Goal: Task Accomplishment & Management: Manage account settings

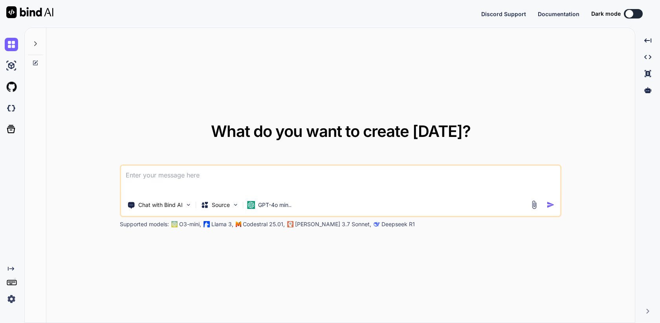
click at [10, 300] on img at bounding box center [11, 298] width 13 height 13
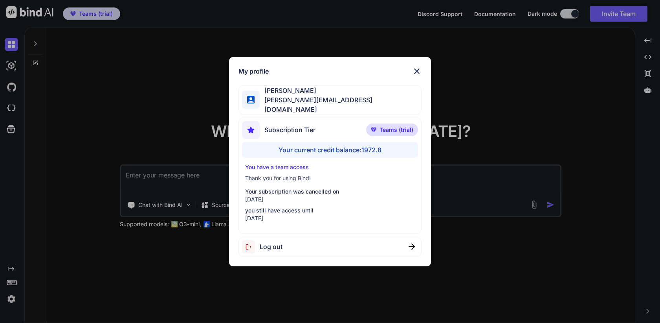
click at [268, 245] on span "Log out" at bounding box center [271, 246] width 23 height 9
type textarea "x"
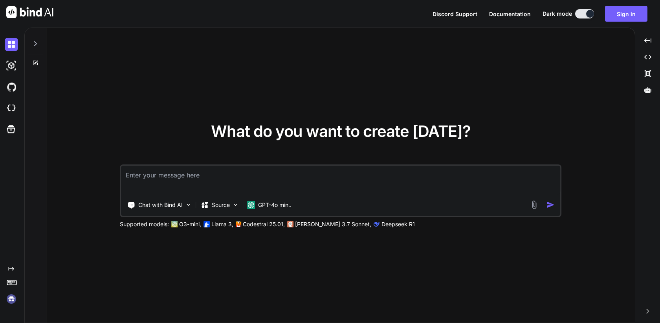
click at [8, 302] on img at bounding box center [11, 298] width 13 height 13
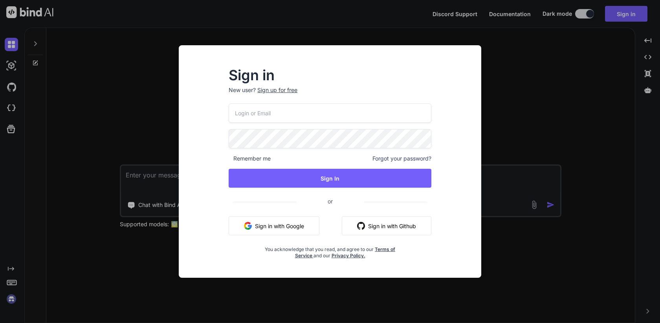
click at [272, 114] on input "email" at bounding box center [330, 112] width 203 height 19
click at [270, 129] on div "Remember me Forgot your password? Sign In or Sign in with Google Sign in with G…" at bounding box center [330, 180] width 203 height 155
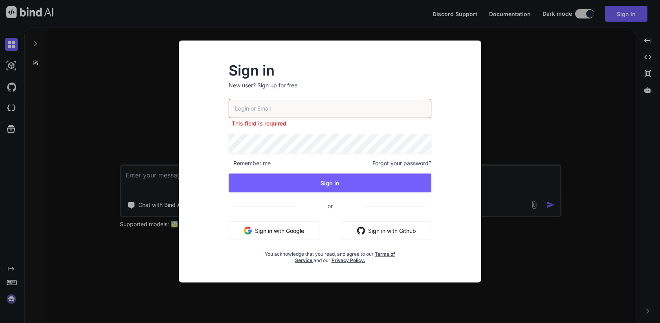
click at [288, 105] on input "email" at bounding box center [330, 108] width 203 height 19
paste input "[EMAIL_ADDRESS][DOMAIN_NAME]"
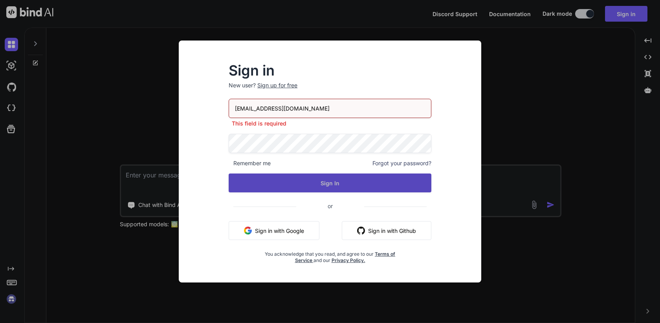
type input "[EMAIL_ADDRESS][DOMAIN_NAME]"
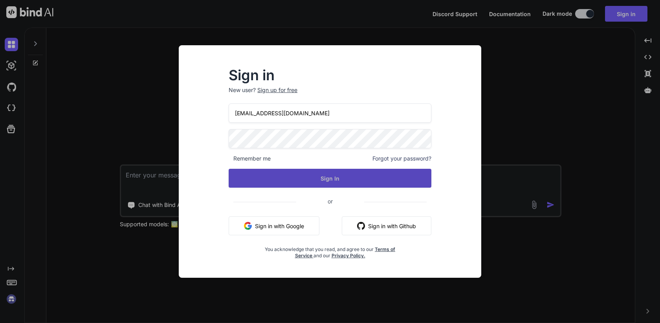
click at [329, 181] on button "Sign In" at bounding box center [330, 178] width 203 height 19
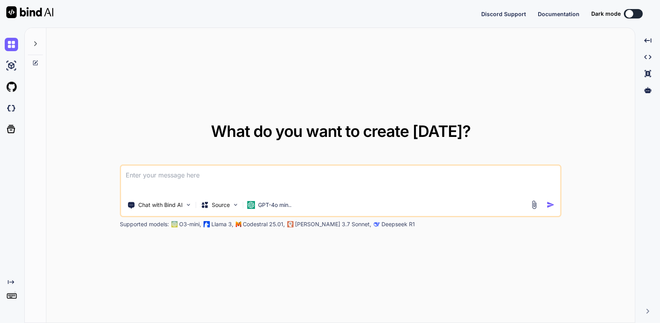
type textarea "x"
click at [13, 299] on img at bounding box center [11, 298] width 13 height 13
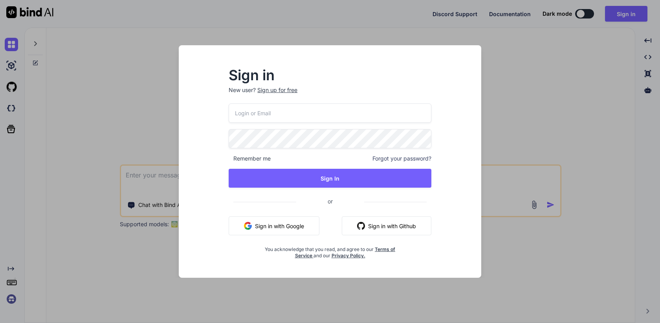
click at [276, 114] on input "email" at bounding box center [330, 112] width 203 height 19
paste input "team@rainforestx.com"
type input "team@rainforestx.com"
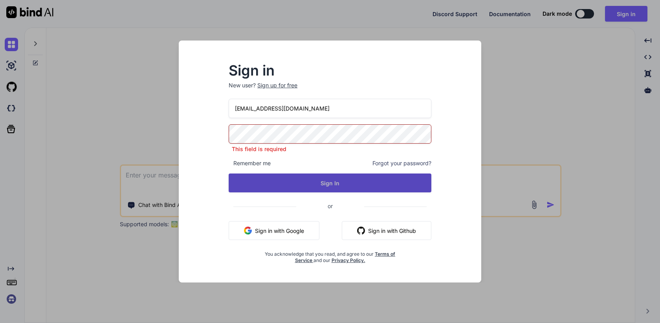
click at [338, 184] on button "Sign In" at bounding box center [330, 182] width 203 height 19
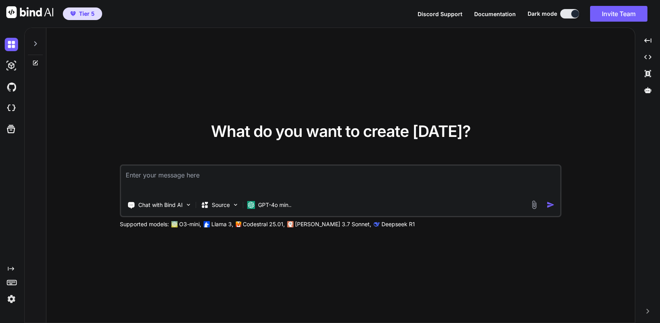
click at [9, 300] on img at bounding box center [11, 298] width 13 height 13
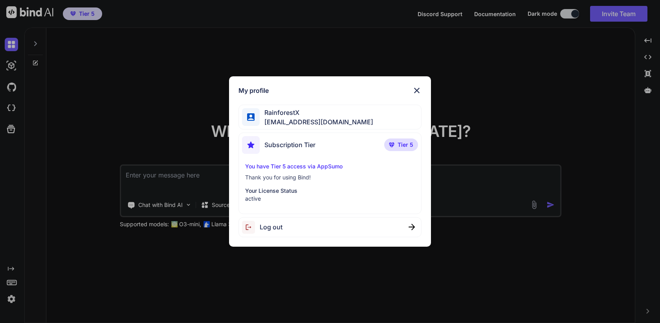
click at [84, 262] on div "My profile RainforestX team@rainforestx.com Subscription Tier Tier 5 You have T…" at bounding box center [330, 161] width 660 height 323
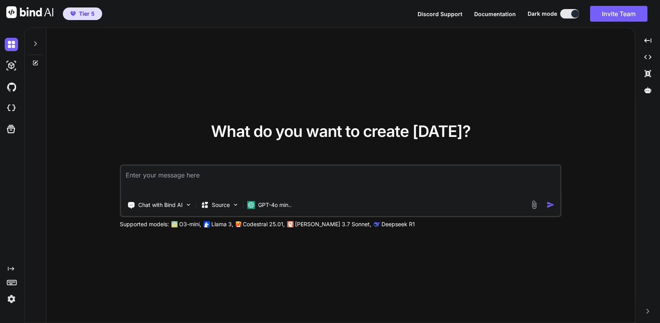
click at [210, 180] on textarea at bounding box center [340, 179] width 439 height 29
type textarea "hi"
click at [553, 204] on img "button" at bounding box center [551, 204] width 8 height 8
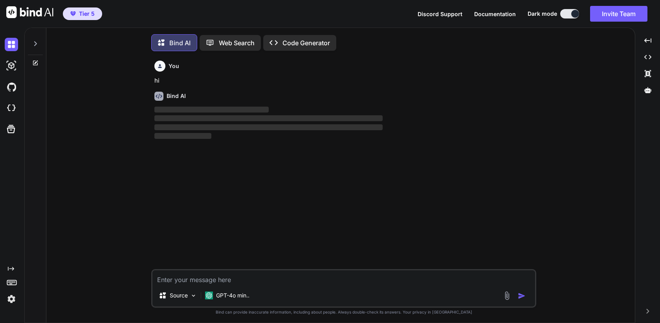
scroll to position [4, 0]
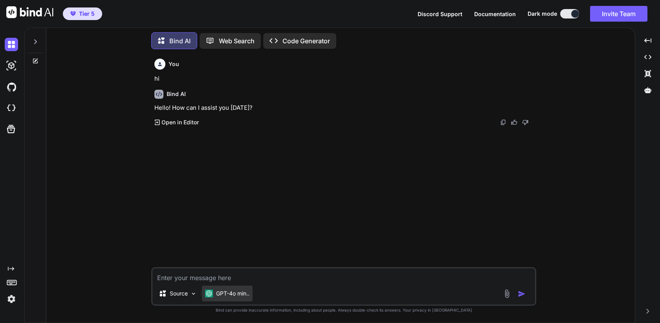
click at [215, 299] on div "GPT-4o min.." at bounding box center [227, 293] width 51 height 16
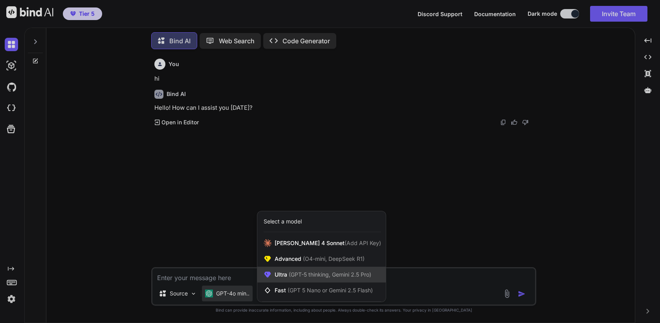
click at [304, 273] on span "(GPT-5 thinking, Gemini 2.5 Pro)" at bounding box center [329, 274] width 84 height 7
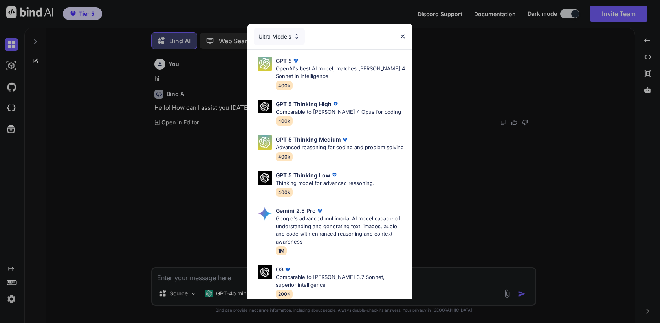
click at [213, 254] on div "Ultra Models GPT 5 OpenAI's best AI model, matches Claude 4 Sonnet in Intellige…" at bounding box center [330, 161] width 660 height 323
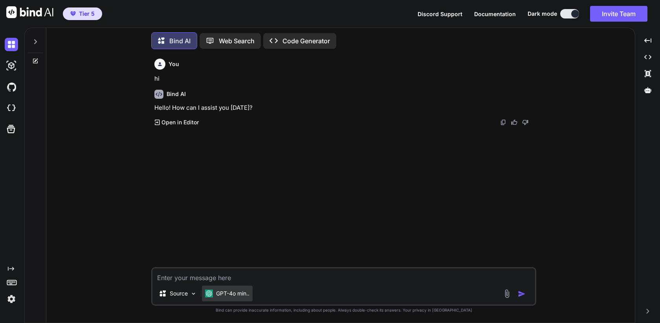
click at [237, 291] on p "GPT-4o min.." at bounding box center [232, 293] width 33 height 8
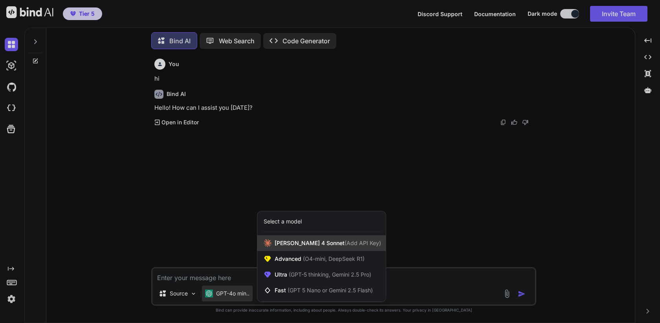
click at [277, 239] on span "Claude 4 Sonnet (Add API Key)" at bounding box center [328, 243] width 107 height 8
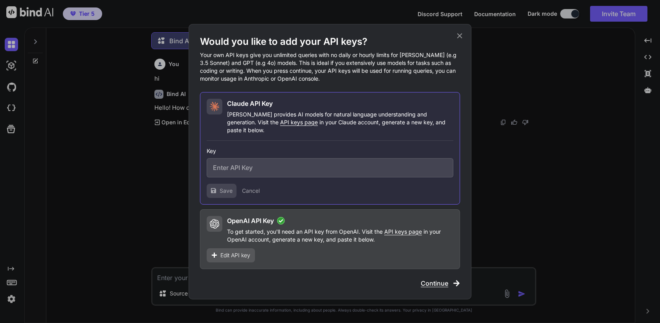
click at [238, 252] on span "Edit API key" at bounding box center [235, 255] width 30 height 8
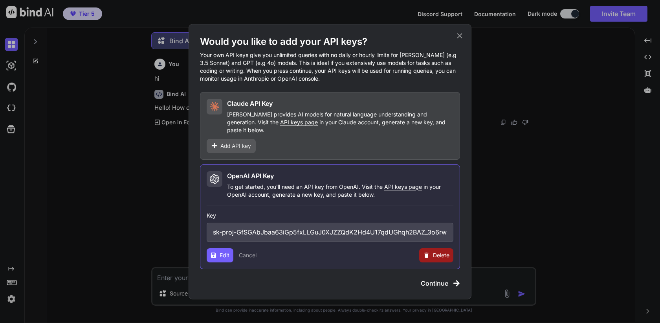
click at [364, 228] on input "sk-proj-GfSGAbJbaa63iGp5fxLLGuJ0XJZZQdK2Hd4U17qdUGhqh2BAZ_3o6rwyusL7FfTxINoqVew…" at bounding box center [330, 231] width 247 height 19
click at [461, 38] on icon at bounding box center [459, 35] width 5 height 5
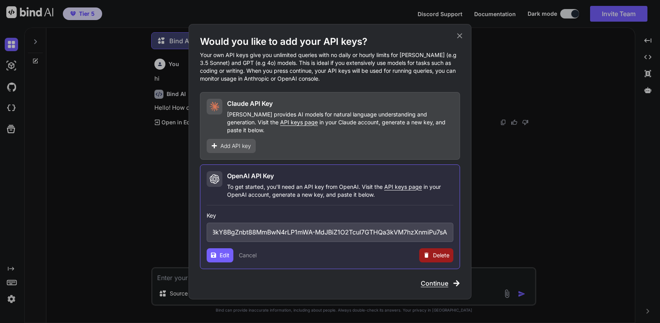
scroll to position [0, 0]
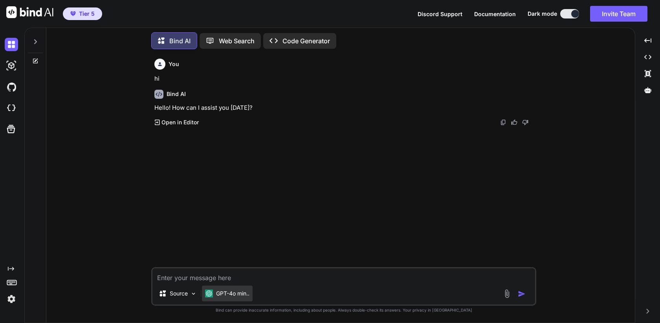
click at [236, 292] on p "GPT-4o min.." at bounding box center [232, 293] width 33 height 8
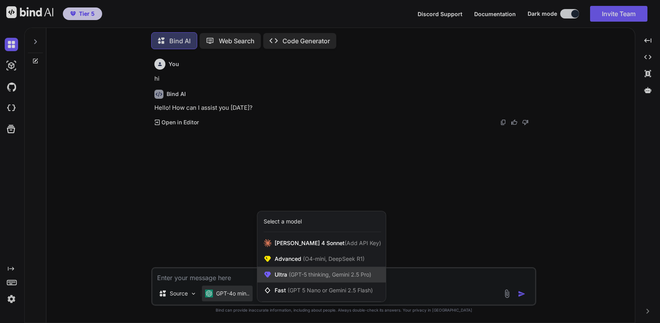
click at [288, 275] on span "(GPT-5 thinking, Gemini 2.5 Pro)" at bounding box center [329, 274] width 84 height 7
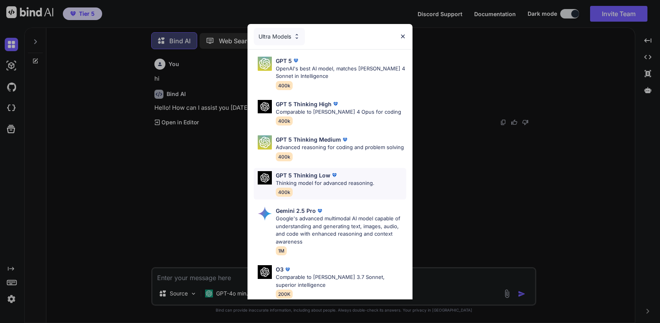
click at [312, 182] on p "Thinking model for advanced reasoning." at bounding box center [325, 183] width 99 height 8
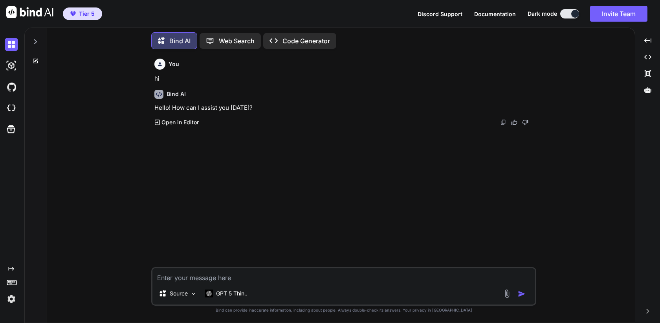
click at [250, 275] on textarea at bounding box center [343, 275] width 383 height 14
type textarea "hi"
click at [522, 292] on img "button" at bounding box center [522, 294] width 8 height 8
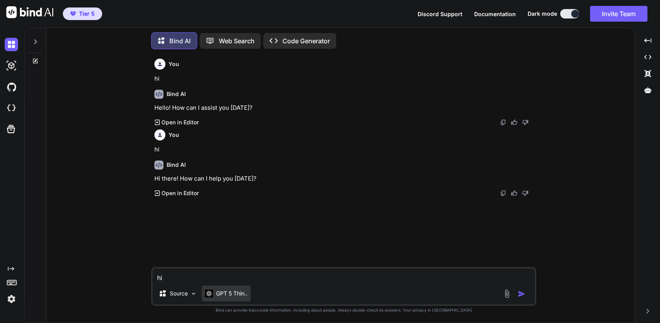
click at [227, 289] on p "GPT 5 Thin.." at bounding box center [231, 293] width 31 height 8
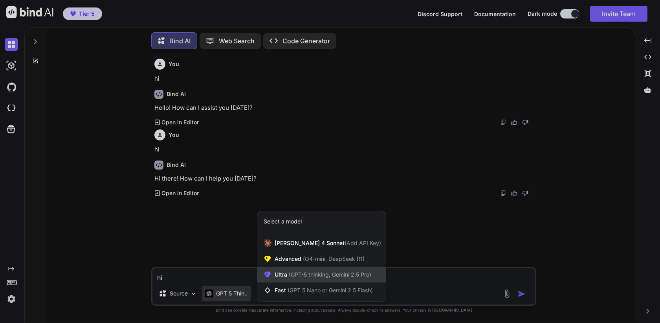
click at [313, 269] on div "Ultra (GPT-5 thinking, Gemini 2.5 Pro)" at bounding box center [321, 274] width 129 height 16
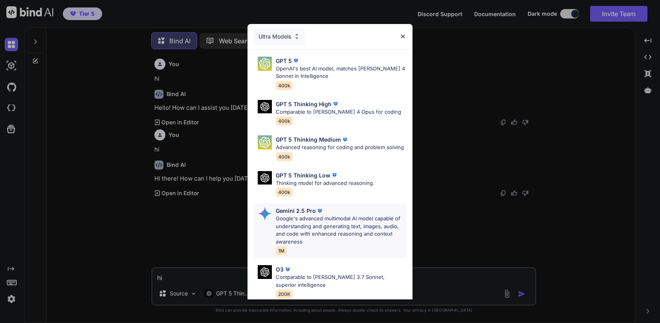
scroll to position [73, 0]
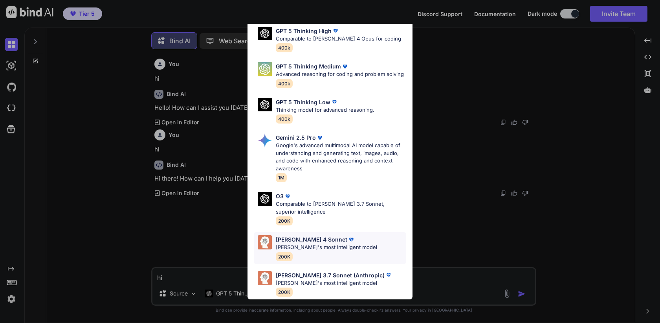
click at [341, 248] on p "Claude's most intelligent model" at bounding box center [326, 247] width 101 height 8
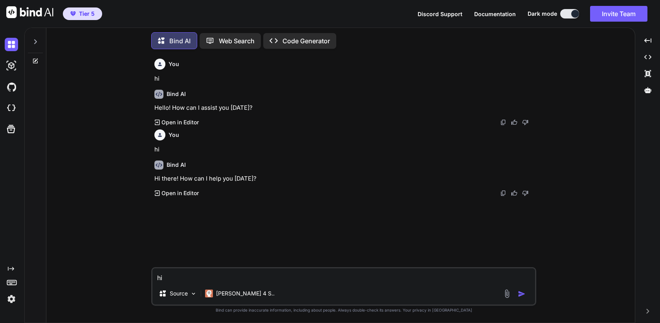
click at [287, 281] on textarea "hi" at bounding box center [343, 275] width 383 height 14
type textarea "hi"
click at [521, 292] on img "button" at bounding box center [522, 294] width 8 height 8
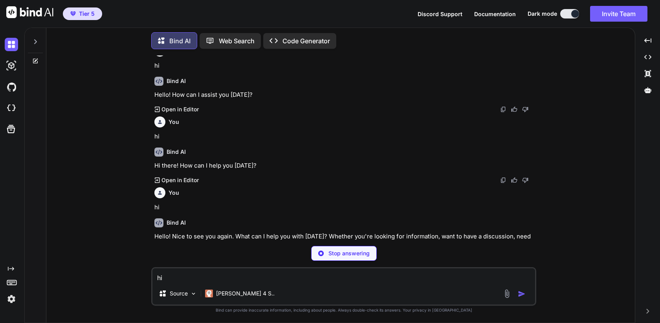
scroll to position [9, 0]
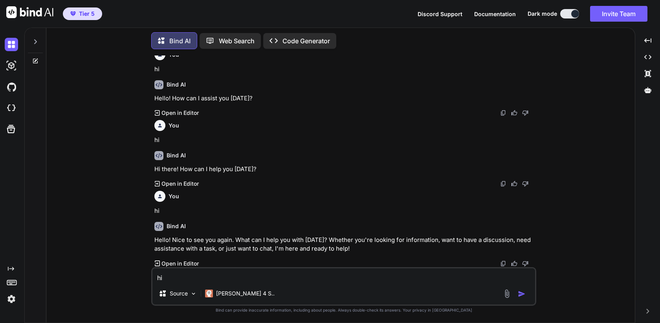
click at [35, 39] on icon at bounding box center [35, 42] width 6 height 6
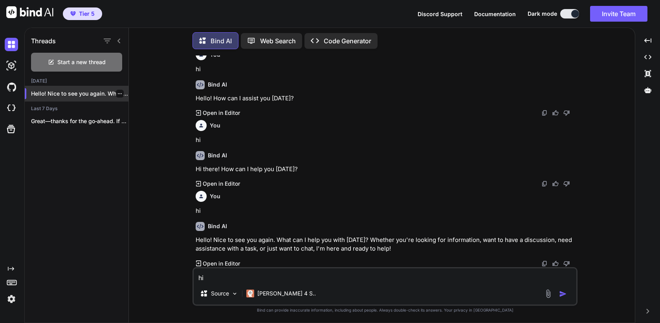
click at [118, 91] on icon "button" at bounding box center [120, 93] width 5 height 5
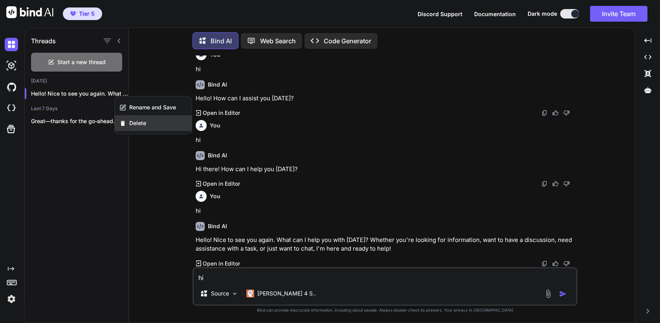
click at [140, 124] on span "Delete" at bounding box center [137, 123] width 17 height 8
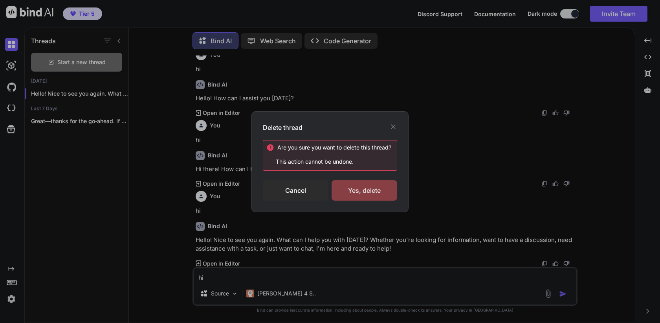
click at [356, 193] on div "Yes, delete" at bounding box center [365, 190] width 66 height 20
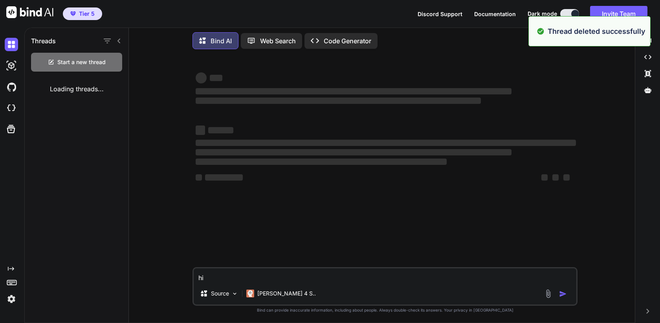
scroll to position [0, 0]
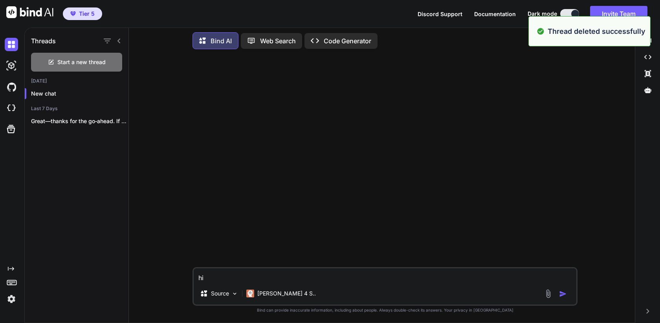
click at [9, 99] on div at bounding box center [13, 107] width 17 height 21
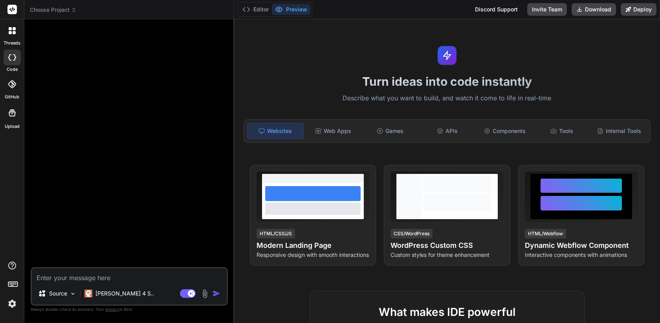
click at [10, 304] on img at bounding box center [12, 303] width 13 height 13
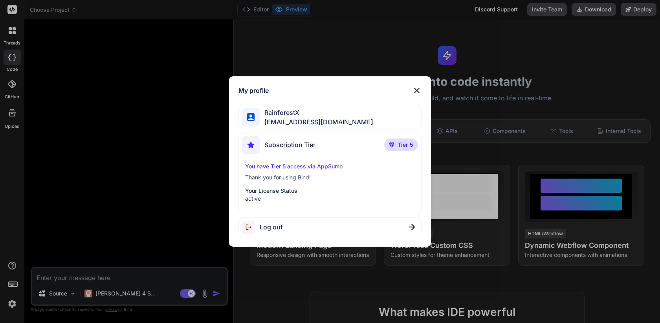
click at [417, 92] on img at bounding box center [416, 90] width 9 height 9
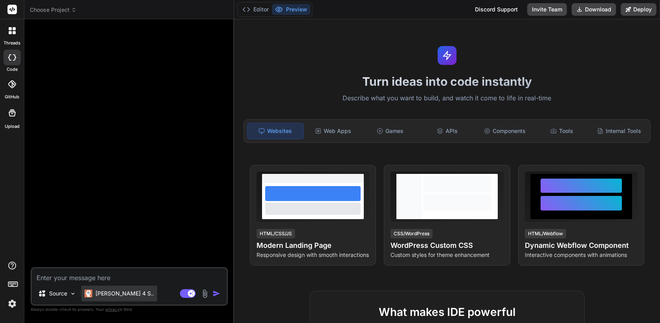
click at [113, 294] on p "Claude 4 S.." at bounding box center [125, 293] width 59 height 8
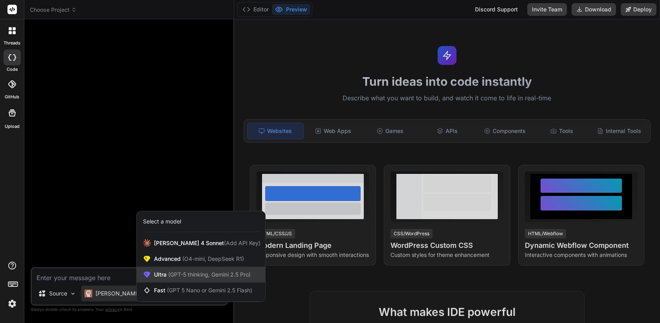
click at [171, 273] on span "(GPT-5 thinking, Gemini 2.5 Pro)" at bounding box center [209, 274] width 84 height 7
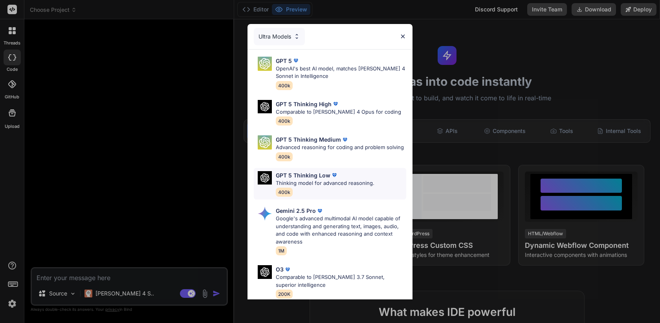
click at [300, 176] on p "GPT 5 Thinking Low" at bounding box center [303, 175] width 55 height 8
type textarea "x"
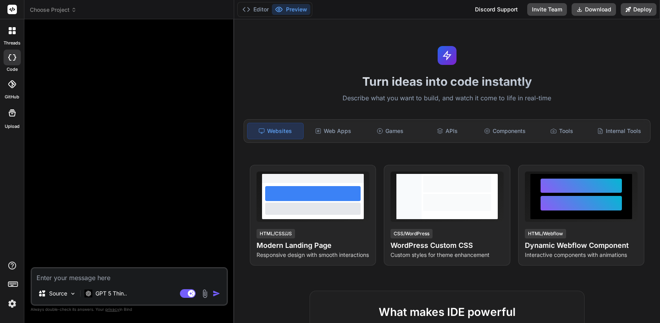
click at [157, 273] on textarea at bounding box center [129, 275] width 195 height 14
type textarea "h"
type textarea "x"
type textarea "hi"
type textarea "x"
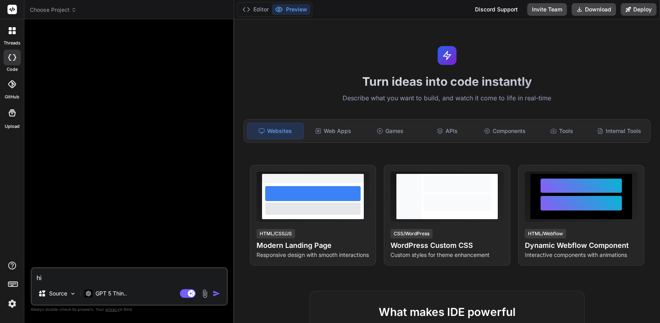
type textarea "hi"
click at [216, 293] on img "button" at bounding box center [217, 293] width 8 height 8
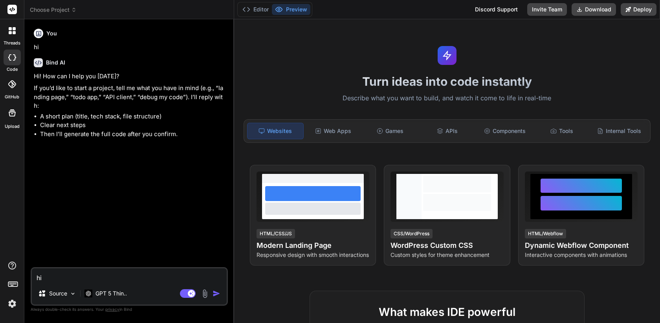
type textarea "x"
click at [15, 31] on div at bounding box center [12, 30] width 17 height 17
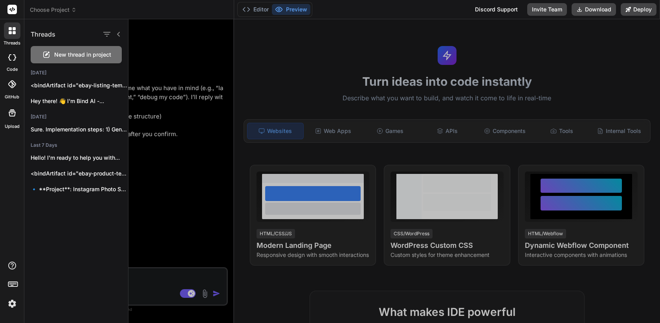
click at [158, 55] on div at bounding box center [395, 170] width 532 height 303
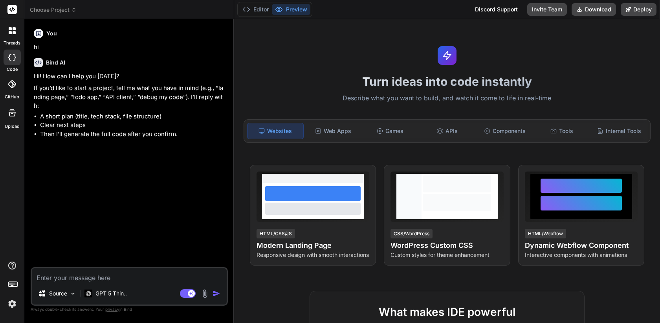
click at [12, 38] on div at bounding box center [12, 30] width 17 height 17
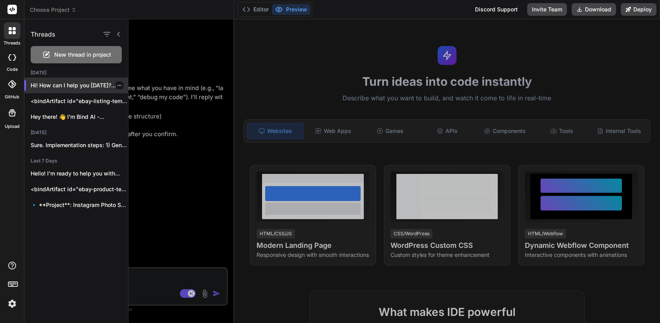
click at [117, 84] on icon "button" at bounding box center [119, 85] width 5 height 5
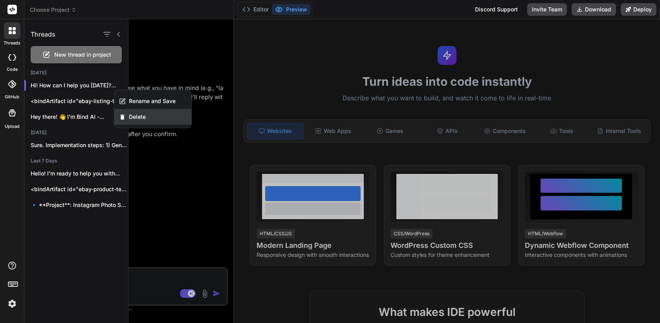
click at [145, 114] on div "Delete" at bounding box center [152, 117] width 77 height 16
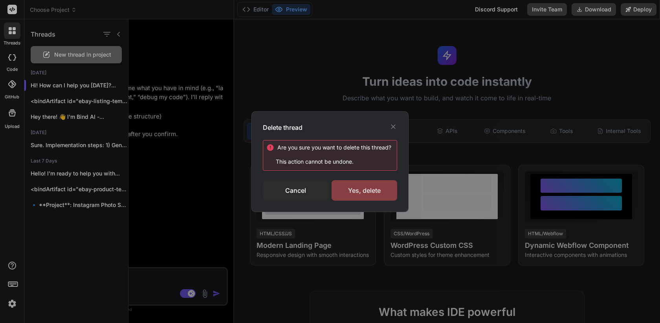
click at [359, 190] on div "Yes, delete" at bounding box center [365, 190] width 66 height 20
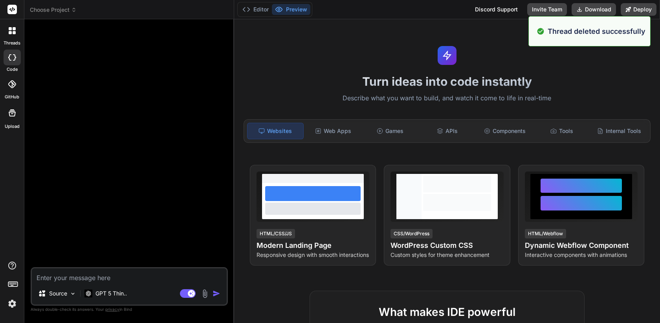
click at [15, 303] on img at bounding box center [12, 303] width 13 height 13
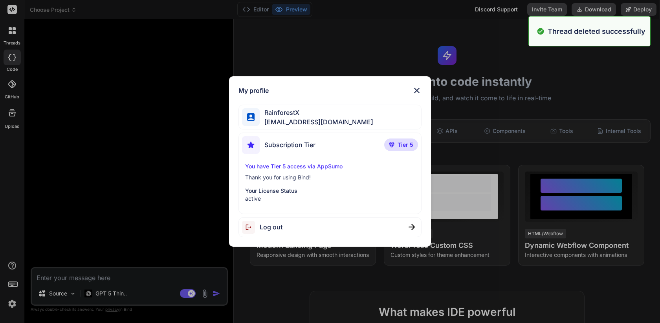
click at [299, 233] on div "Log out" at bounding box center [330, 227] width 183 height 20
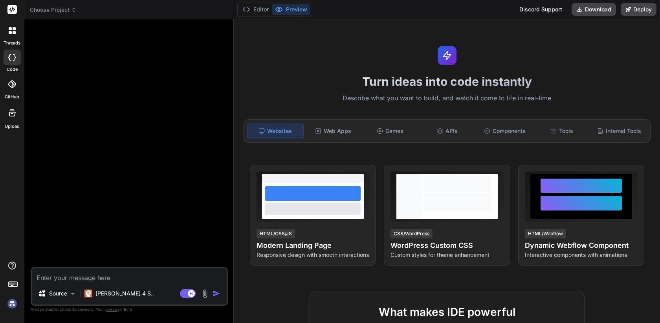
scroll to position [22, 0]
click at [13, 305] on img at bounding box center [12, 303] width 13 height 13
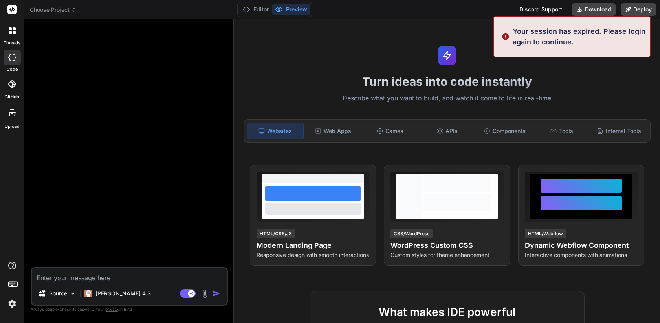
type textarea "x"
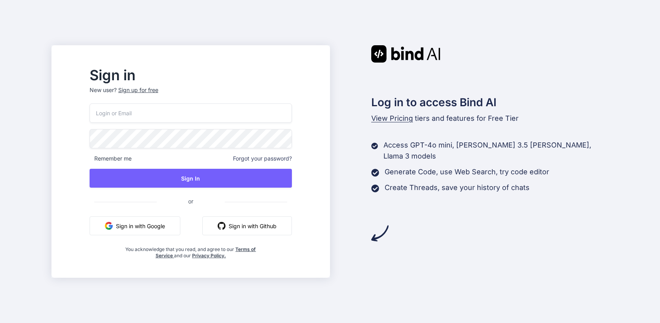
click at [211, 105] on input "email" at bounding box center [191, 112] width 202 height 19
paste input "aealoterias@gmail.com"
type input "aealoterias@gmail.com"
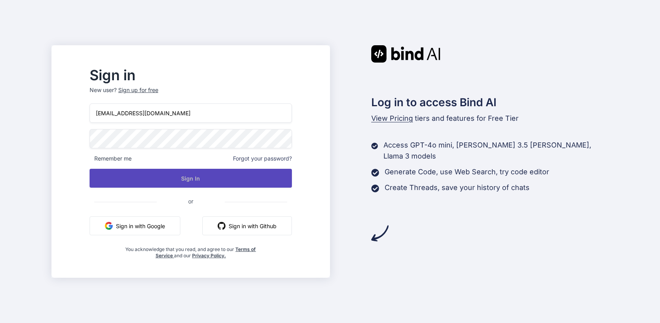
click at [215, 180] on button "Sign In" at bounding box center [191, 178] width 202 height 19
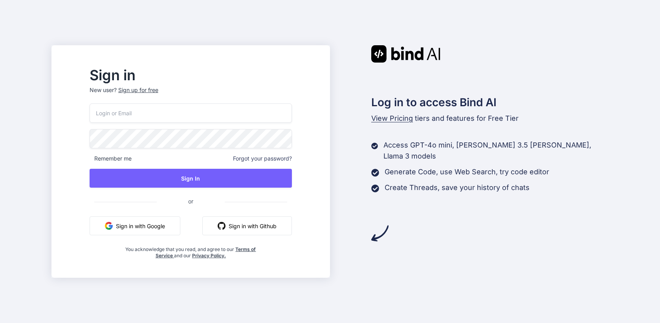
click at [208, 116] on input "email" at bounding box center [191, 112] width 202 height 19
paste input "aealoterias@gmail.com"
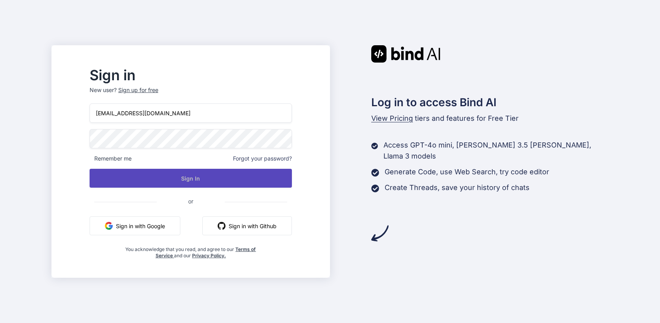
type input "aealoterias@gmail.com"
click at [198, 179] on button "Sign In" at bounding box center [191, 178] width 202 height 19
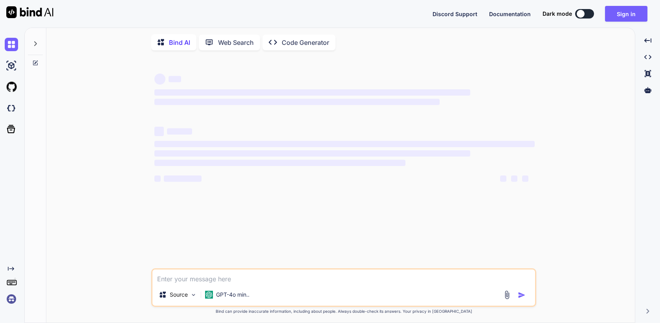
type textarea "x"
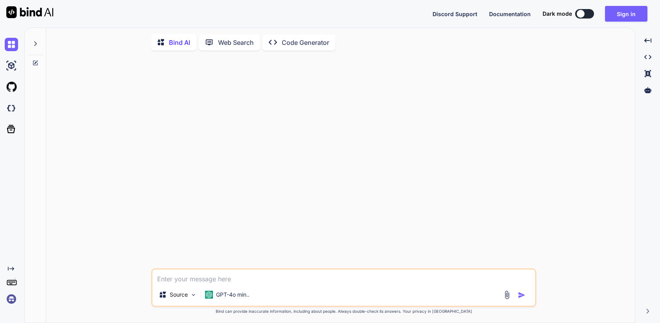
click at [11, 298] on img at bounding box center [11, 298] width 13 height 13
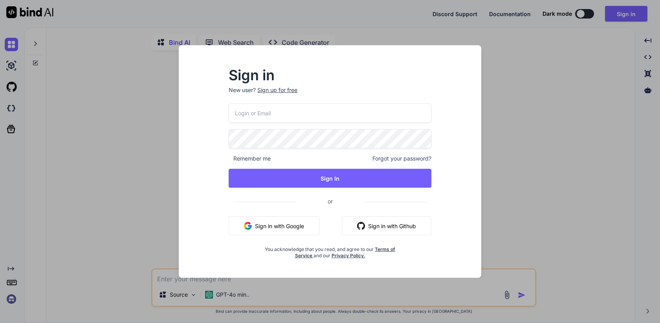
click at [278, 118] on input "email" at bounding box center [330, 112] width 203 height 19
click at [81, 117] on div "Sign in New user? Sign up for free Remember me Forgot your password? Sign In or…" at bounding box center [330, 161] width 660 height 323
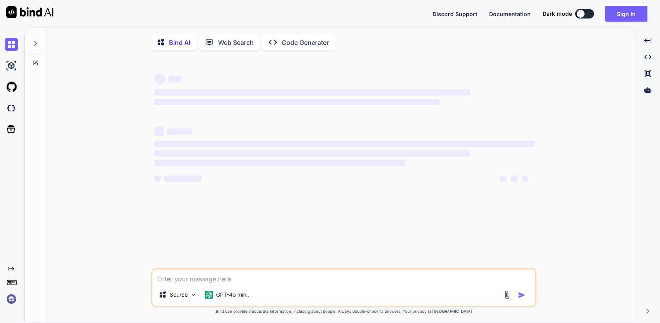
type textarea "x"
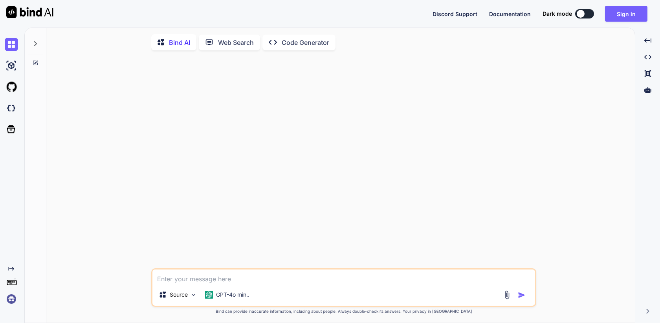
click at [13, 297] on img at bounding box center [11, 298] width 13 height 13
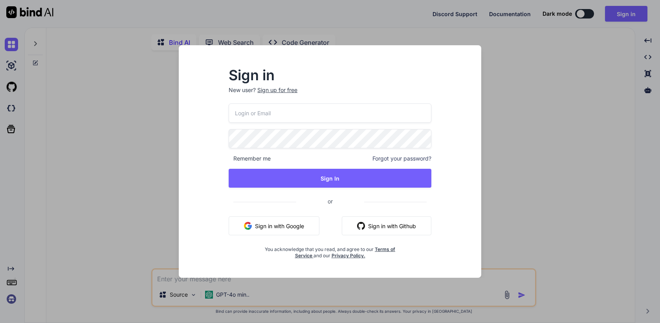
click at [276, 108] on input "email" at bounding box center [330, 112] width 203 height 19
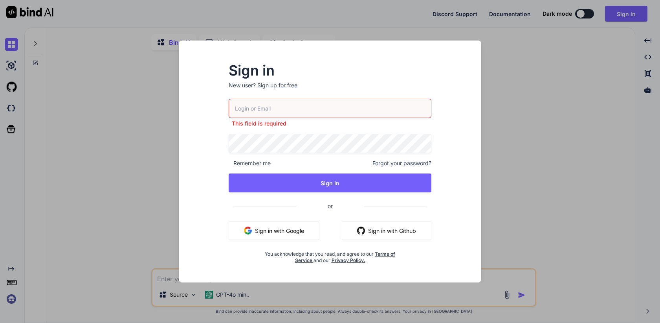
click at [285, 103] on input "email" at bounding box center [330, 108] width 203 height 19
paste input "[EMAIL_ADDRESS][DOMAIN_NAME]"
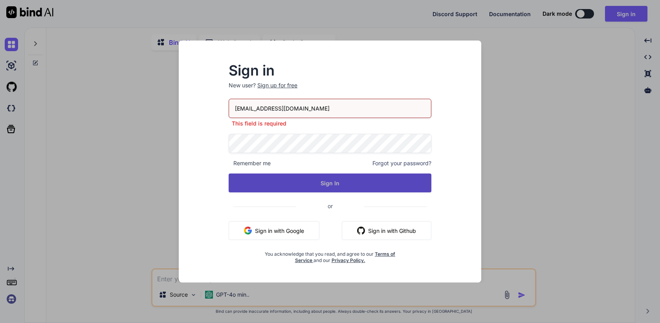
type input "[EMAIL_ADDRESS][DOMAIN_NAME]"
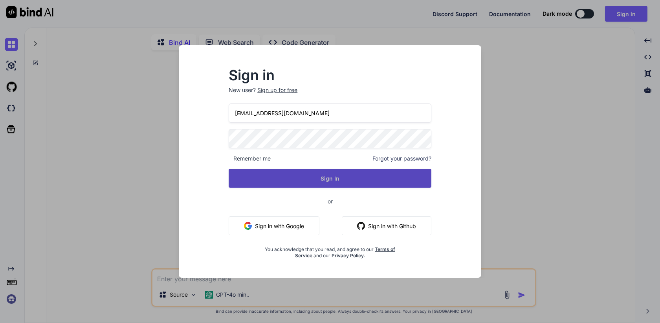
click at [331, 181] on button "Sign In" at bounding box center [330, 178] width 203 height 19
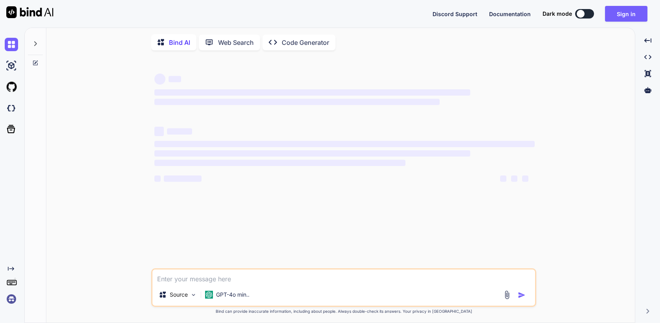
type textarea "x"
